Goal: Task Accomplishment & Management: Manage account settings

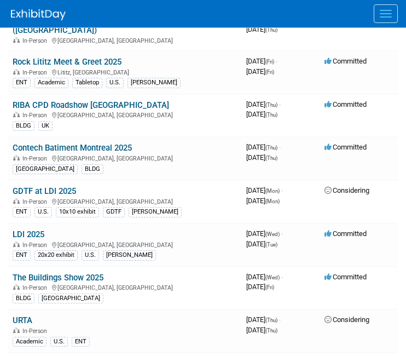
scroll to position [421, 0]
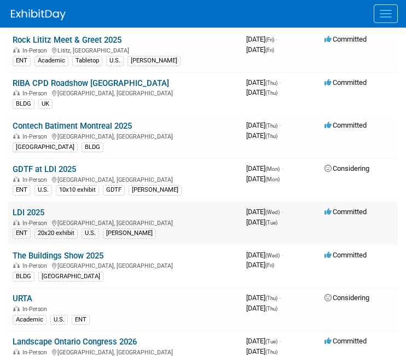
click at [22, 207] on link "LDI 2025" at bounding box center [29, 212] width 32 height 10
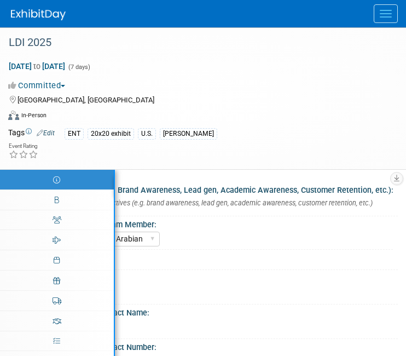
select select "[PERSON_NAME] Arabian"
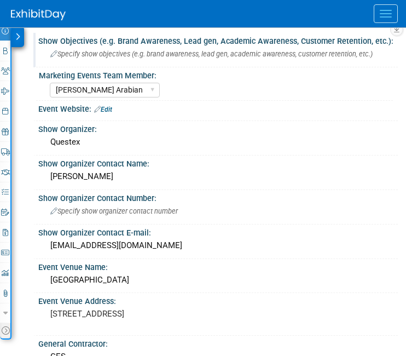
scroll to position [167, 0]
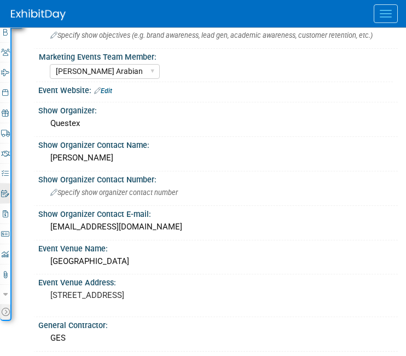
click at [5, 195] on icon at bounding box center [5, 193] width 8 height 7
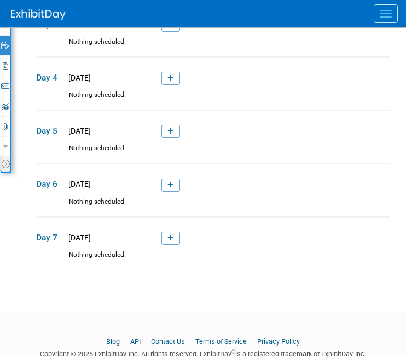
scroll to position [321, 0]
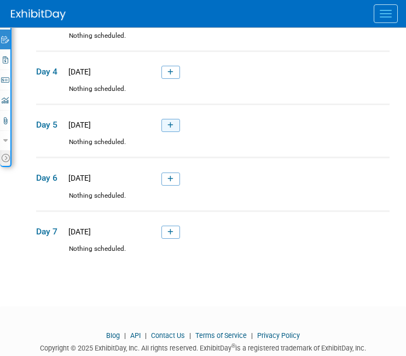
click at [173, 124] on icon at bounding box center [170, 125] width 6 height 7
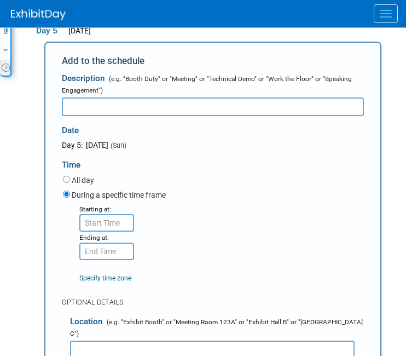
scroll to position [0, 0]
type input "AI and Ideation in The Design Process"
click at [100, 224] on input "8:00 AM" at bounding box center [106, 223] width 55 height 18
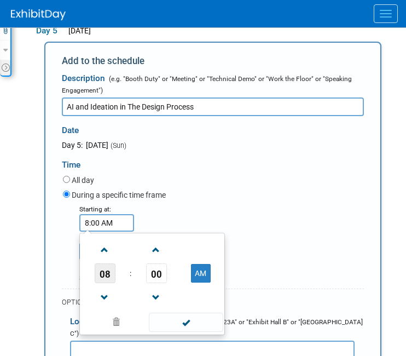
click at [105, 268] on span "08" at bounding box center [105, 273] width 21 height 20
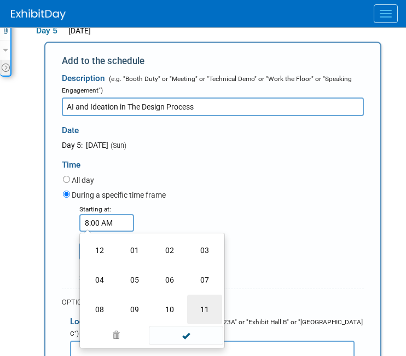
click at [200, 298] on td "11" at bounding box center [204, 309] width 35 height 30
type input "11:00 AM"
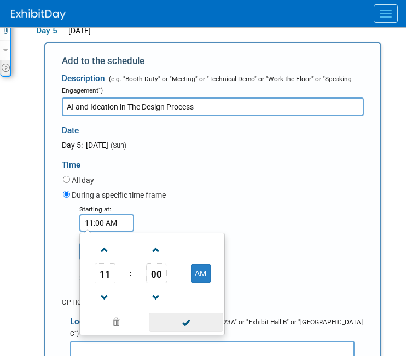
click at [191, 321] on span at bounding box center [186, 321] width 74 height 19
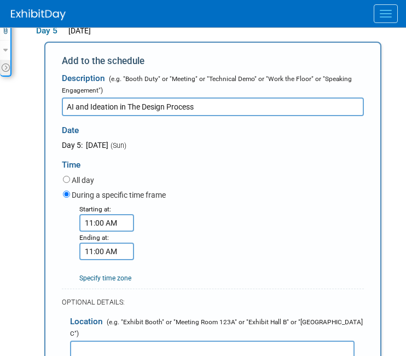
click at [117, 252] on input "11:00 AM" at bounding box center [106, 251] width 55 height 18
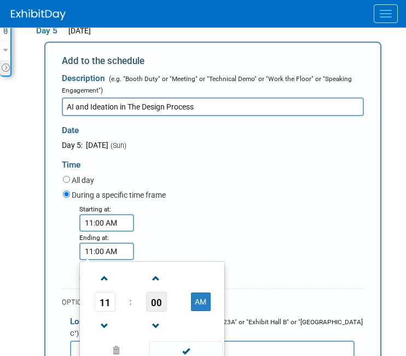
click at [157, 300] on span "00" at bounding box center [156, 302] width 21 height 20
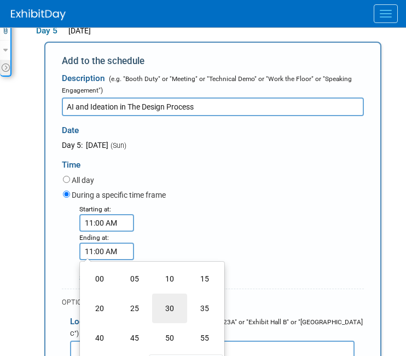
click at [172, 305] on td "30" at bounding box center [169, 308] width 35 height 30
type input "11:30 AM"
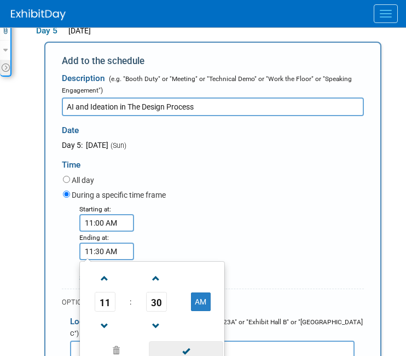
click at [189, 344] on span at bounding box center [186, 350] width 74 height 19
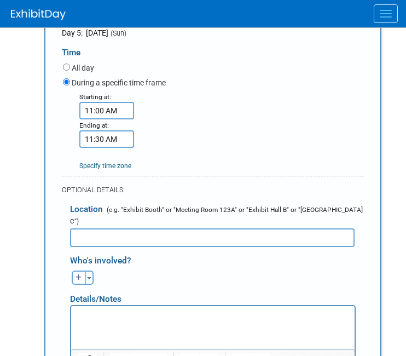
scroll to position [617, 0]
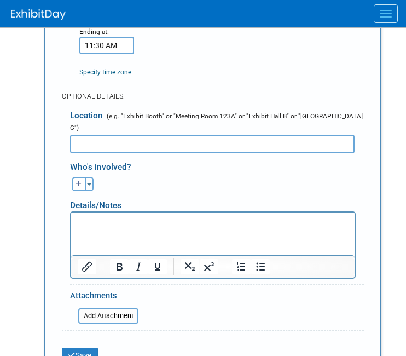
click at [94, 75] on link "Specify time zone" at bounding box center [105, 72] width 52 height 8
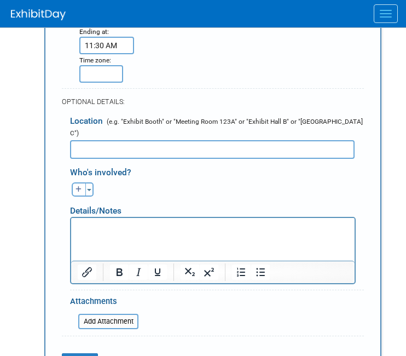
click at [148, 80] on div "Starting at: 11:00 AM Ending at: 11:30 AM Specify time zone Time zone:" at bounding box center [213, 39] width 317 height 85
click at [114, 77] on input "text" at bounding box center [101, 74] width 44 height 18
type input "Local"
click at [179, 84] on form "Description (e.g. "Booth Duty" or "Meeting" or "Technical Demo" or "Work the Fl…" at bounding box center [213, 129] width 302 height 535
click at [115, 140] on input "text" at bounding box center [212, 149] width 285 height 19
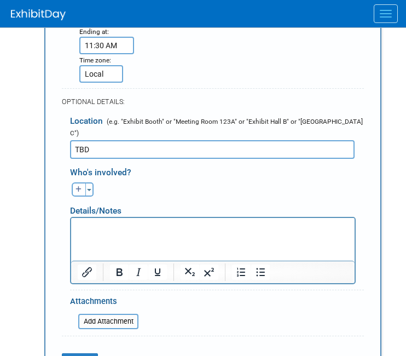
scroll to position [628, 0]
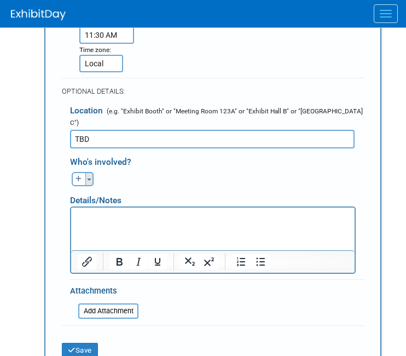
type input "TBD"
click at [89, 172] on button "Toggle Dropdown" at bounding box center [89, 179] width 8 height 14
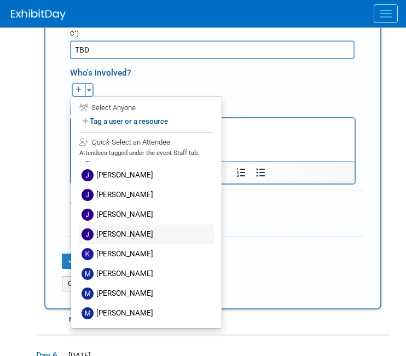
scroll to position [718, 0]
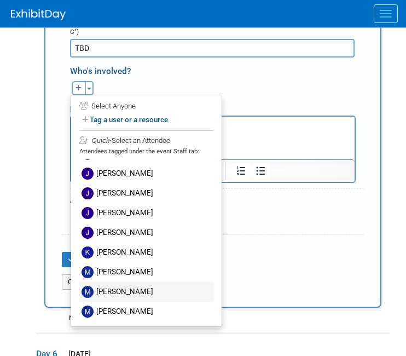
click at [112, 284] on label "[PERSON_NAME]" at bounding box center [146, 292] width 135 height 20
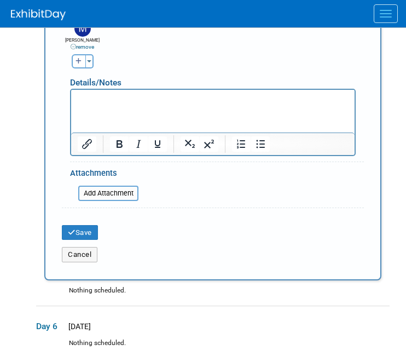
scroll to position [802, 0]
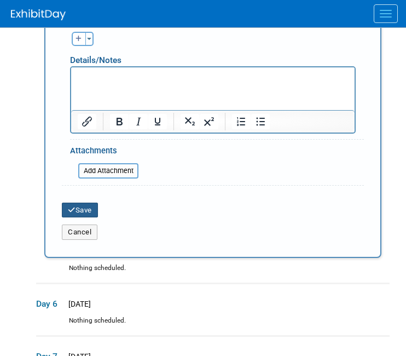
click at [80, 202] on button "Save" at bounding box center [80, 209] width 36 height 15
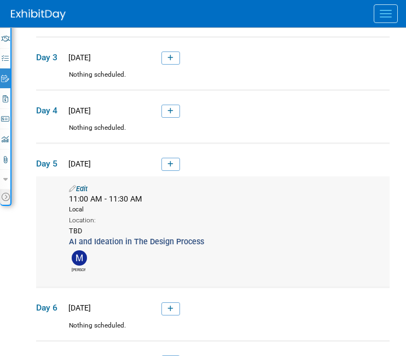
scroll to position [285, 0]
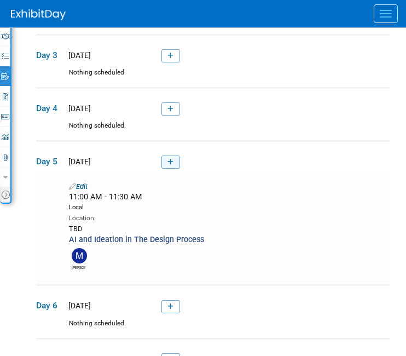
click at [173, 161] on icon at bounding box center [170, 162] width 6 height 7
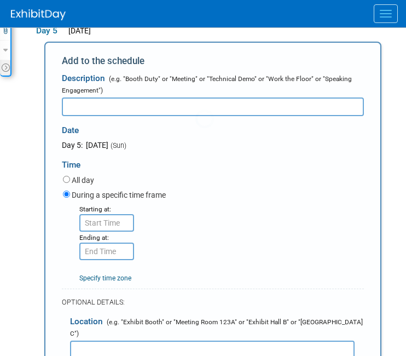
scroll to position [0, 0]
type input "Previz in Vectorworks"
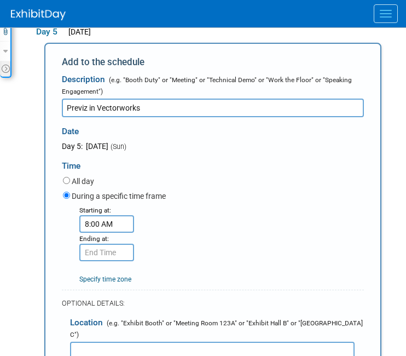
click at [92, 222] on input "8:00 AM" at bounding box center [106, 224] width 55 height 18
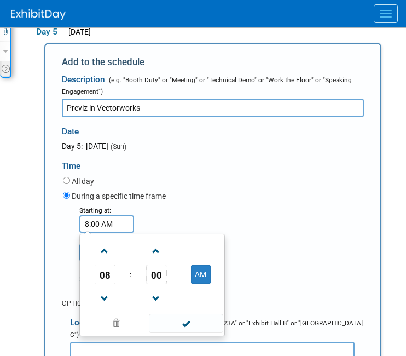
scroll to position [411, 0]
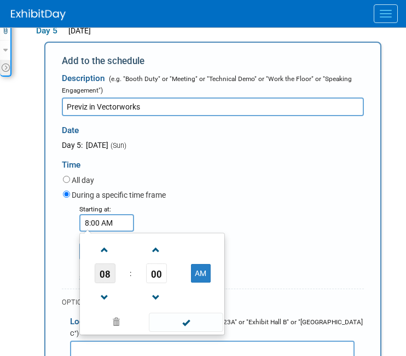
click at [107, 276] on span "08" at bounding box center [105, 273] width 21 height 20
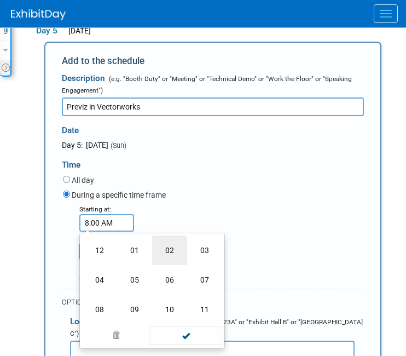
click at [172, 253] on td "02" at bounding box center [169, 250] width 35 height 30
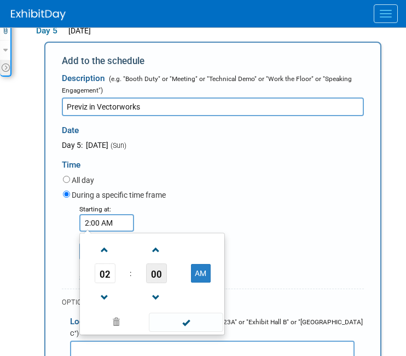
click at [154, 273] on span "00" at bounding box center [156, 273] width 21 height 20
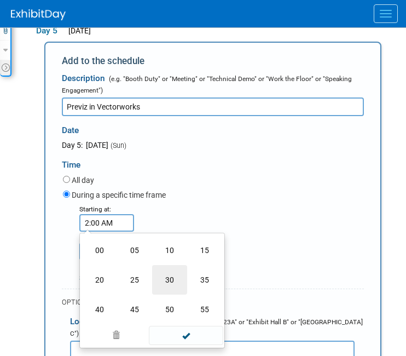
click at [164, 283] on td "30" at bounding box center [169, 280] width 35 height 30
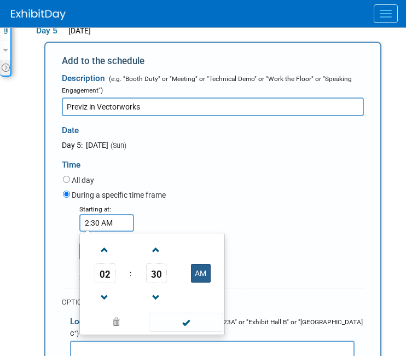
click at [198, 276] on button "AM" at bounding box center [201, 273] width 20 height 19
type input "2:30 PM"
click at [188, 317] on span at bounding box center [186, 321] width 74 height 19
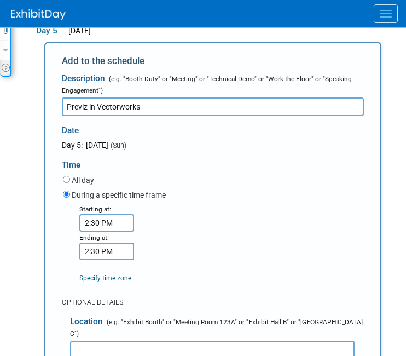
click at [124, 256] on input "2:30 PM" at bounding box center [106, 251] width 55 height 18
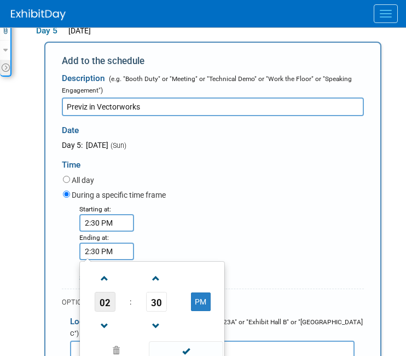
click at [109, 297] on span "02" at bounding box center [105, 302] width 21 height 20
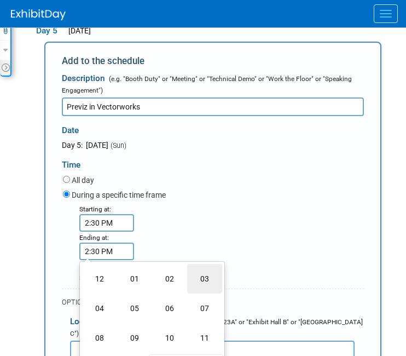
click at [200, 286] on td "03" at bounding box center [204, 279] width 35 height 30
type input "3:30 PM"
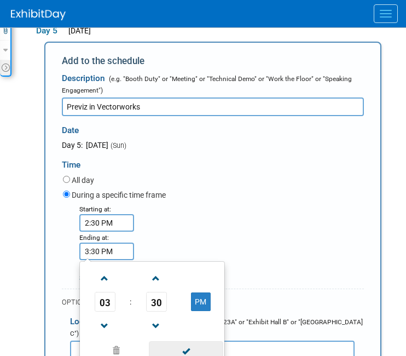
click at [177, 347] on span at bounding box center [186, 350] width 74 height 19
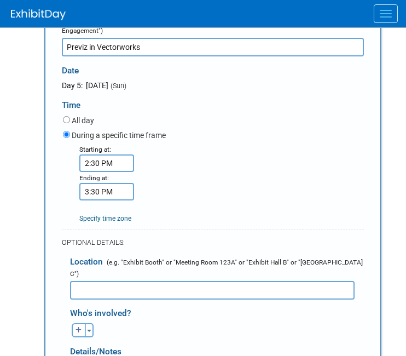
scroll to position [478, 0]
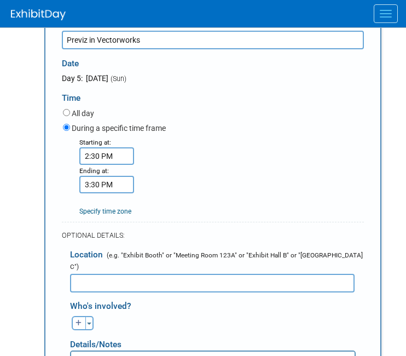
click at [91, 274] on input "text" at bounding box center [212, 283] width 285 height 19
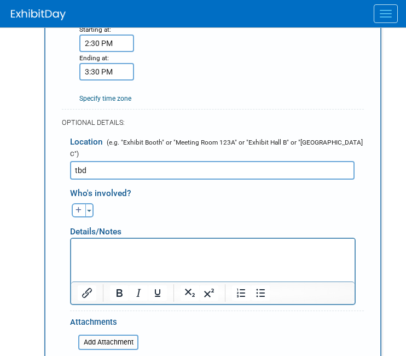
scroll to position [602, 0]
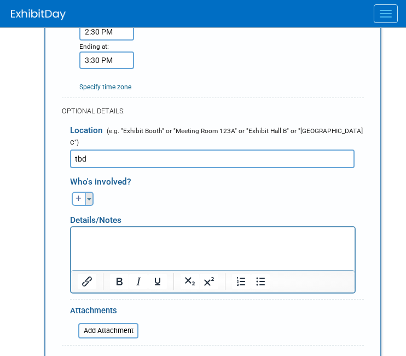
type input "tbd"
click at [89, 192] on button "Toggle Dropdown" at bounding box center [89, 198] width 8 height 14
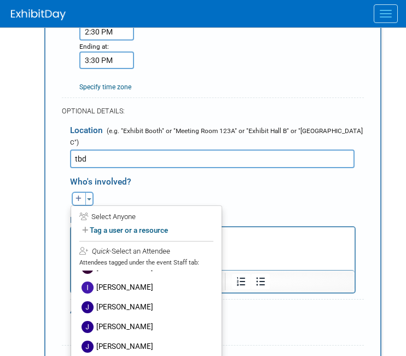
scroll to position [70, 0]
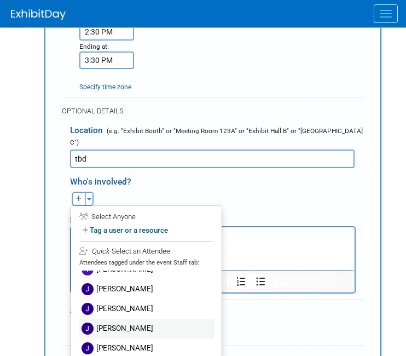
click at [115, 321] on label "[PERSON_NAME]" at bounding box center [146, 328] width 135 height 20
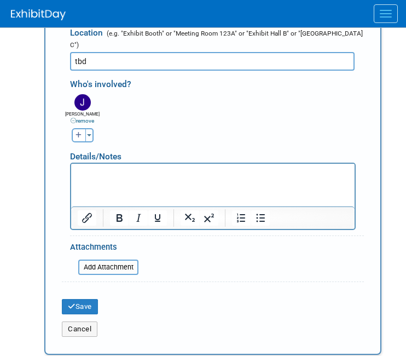
scroll to position [739, 0]
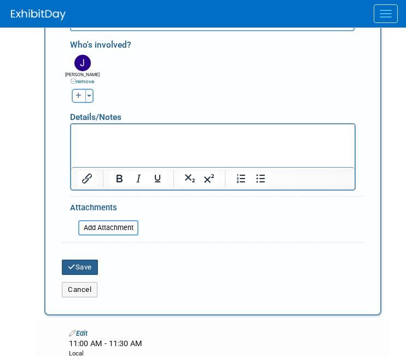
click at [74, 263] on icon "submit" at bounding box center [72, 266] width 8 height 7
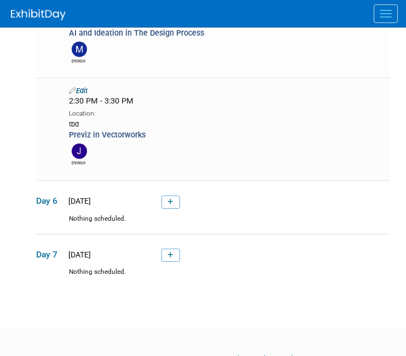
scroll to position [519, 0]
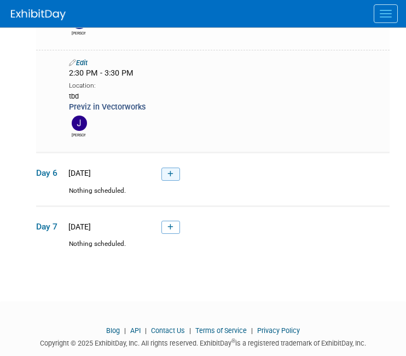
click at [164, 179] on link at bounding box center [170, 173] width 19 height 13
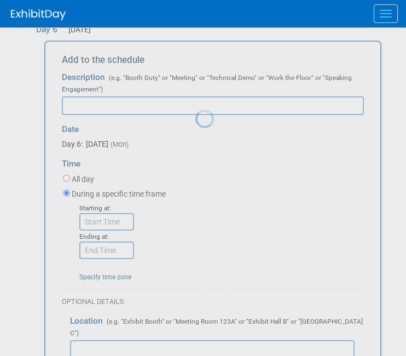
scroll to position [0, 0]
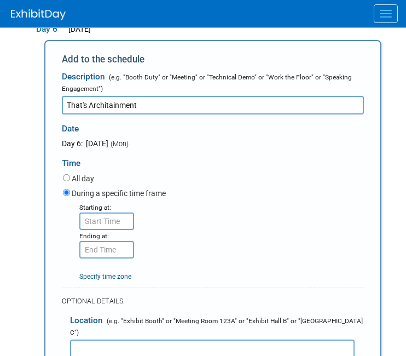
type input "That's Architainment"
click at [92, 225] on input "8:00 AM" at bounding box center [106, 221] width 55 height 18
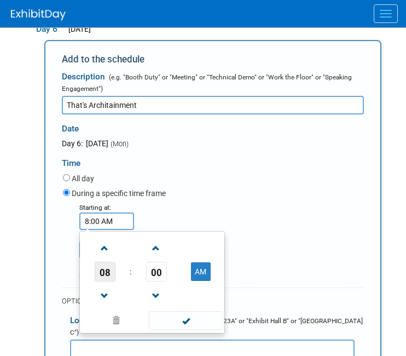
click at [101, 268] on span "08" at bounding box center [105, 272] width 21 height 20
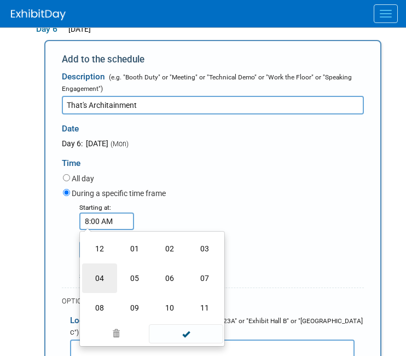
click at [100, 275] on td "04" at bounding box center [99, 278] width 35 height 30
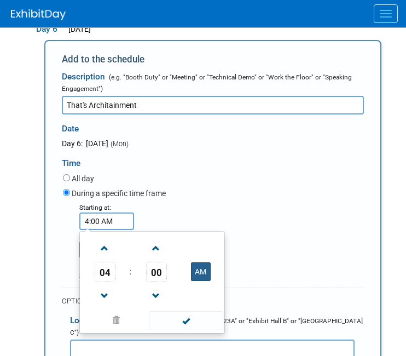
click at [204, 271] on button "AM" at bounding box center [201, 271] width 20 height 19
type input "4:00 PM"
drag, startPoint x: 199, startPoint y: 318, endPoint x: 191, endPoint y: 311, distance: 10.8
click at [199, 318] on span at bounding box center [186, 320] width 74 height 19
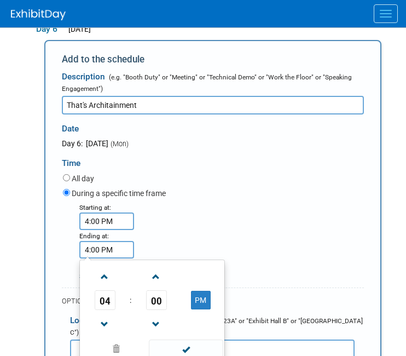
click at [120, 250] on input "4:00 PM" at bounding box center [106, 250] width 55 height 18
click at [163, 304] on span "00" at bounding box center [156, 300] width 21 height 20
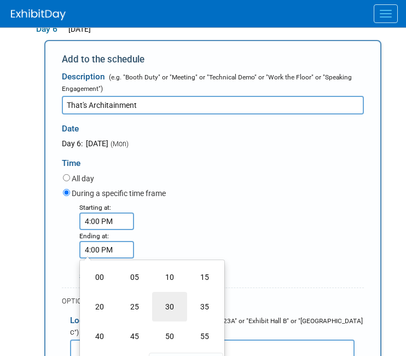
click at [169, 305] on td "30" at bounding box center [169, 307] width 35 height 30
type input "4:30 PM"
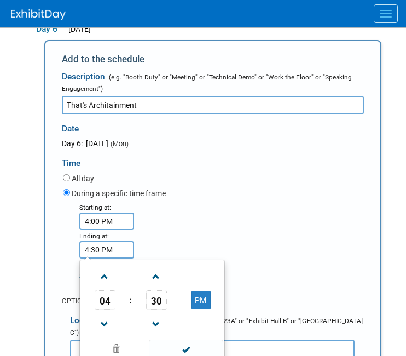
click at [183, 349] on span at bounding box center [186, 348] width 74 height 19
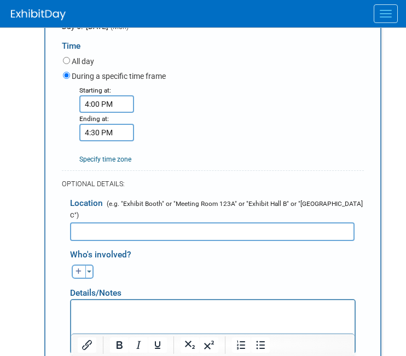
scroll to position [780, 0]
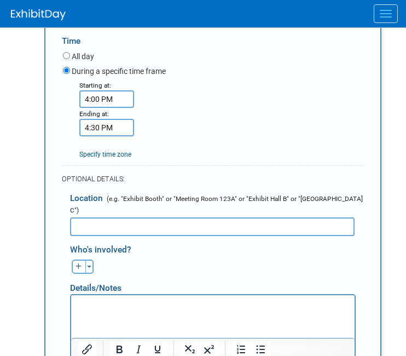
click at [111, 218] on input "text" at bounding box center [212, 226] width 285 height 19
type input "tbd"
click at [77, 259] on button "button" at bounding box center [79, 266] width 14 height 14
select select
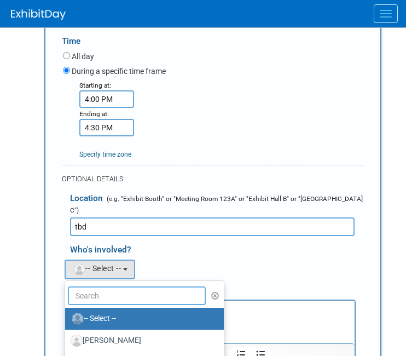
click at [87, 287] on input "text" at bounding box center [137, 295] width 138 height 19
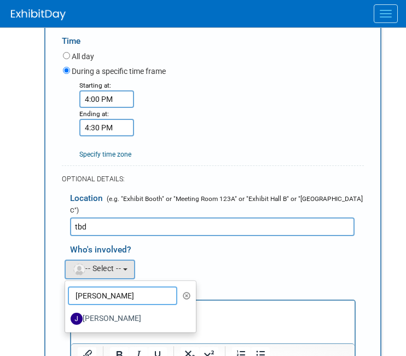
type input "[PERSON_NAME]"
click at [107, 310] on label "[PERSON_NAME]" at bounding box center [128, 319] width 114 height 18
click at [67, 313] on input "[PERSON_NAME]" at bounding box center [63, 316] width 7 height 7
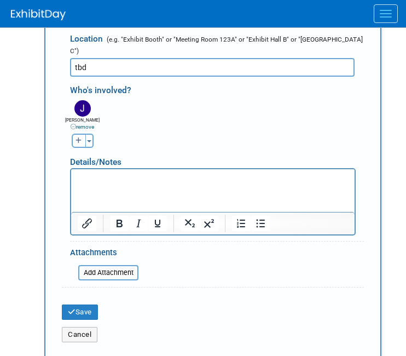
scroll to position [967, 0]
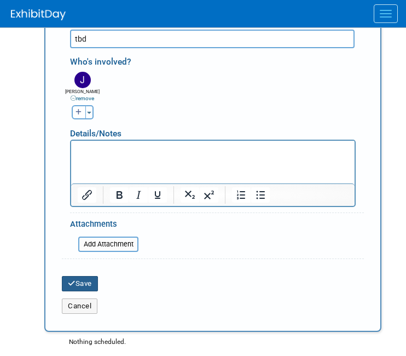
click at [77, 276] on button "Save" at bounding box center [80, 283] width 36 height 15
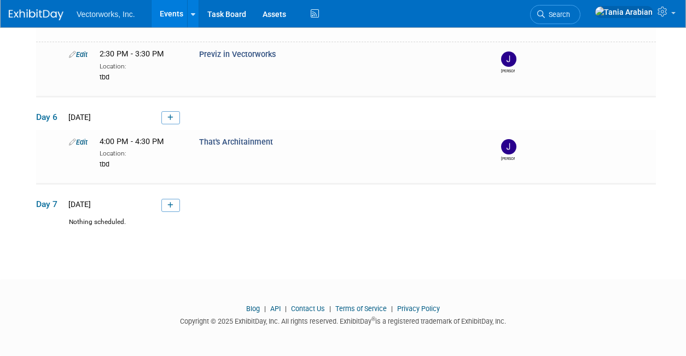
scroll to position [336, 0]
